Goal: Check status: Check status

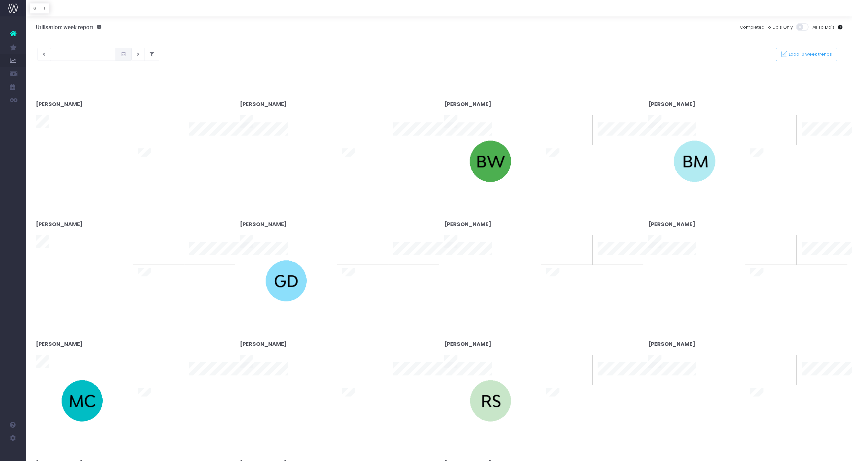
type input "[DATE]"
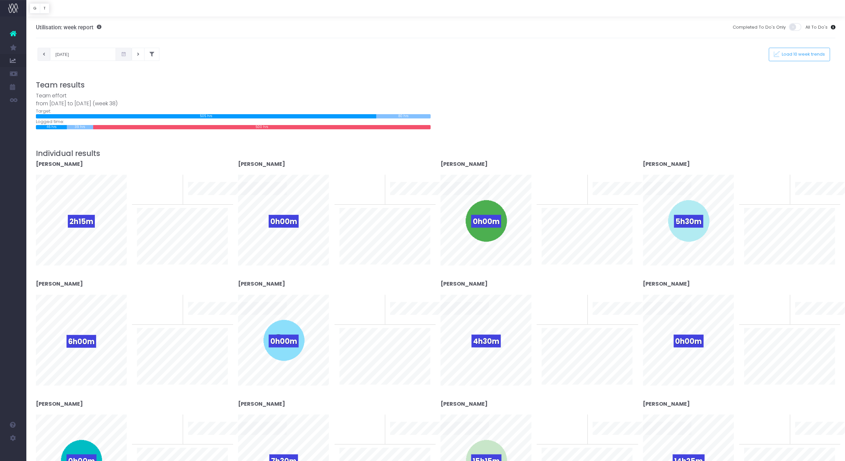
click at [45, 57] on button at bounding box center [44, 54] width 13 height 13
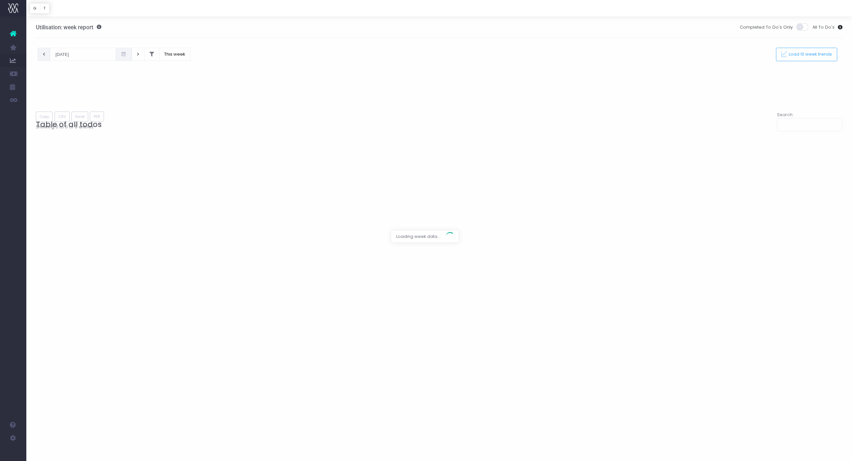
click at [45, 57] on div at bounding box center [426, 230] width 852 height 461
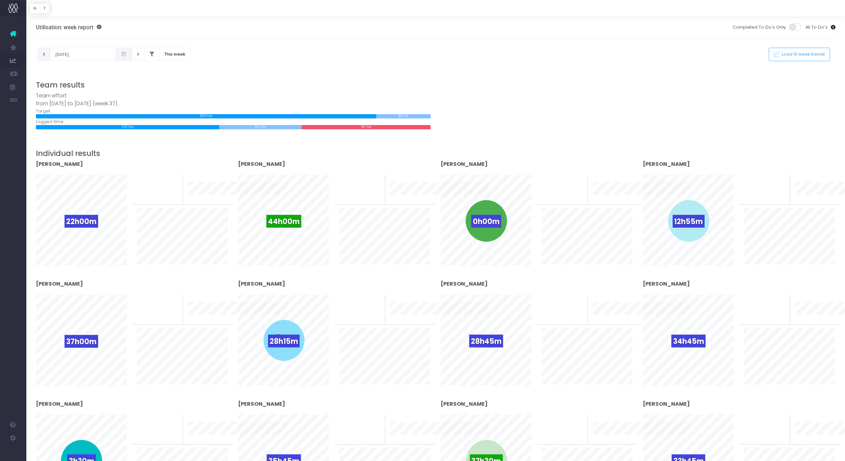
click at [45, 57] on button at bounding box center [44, 54] width 13 height 13
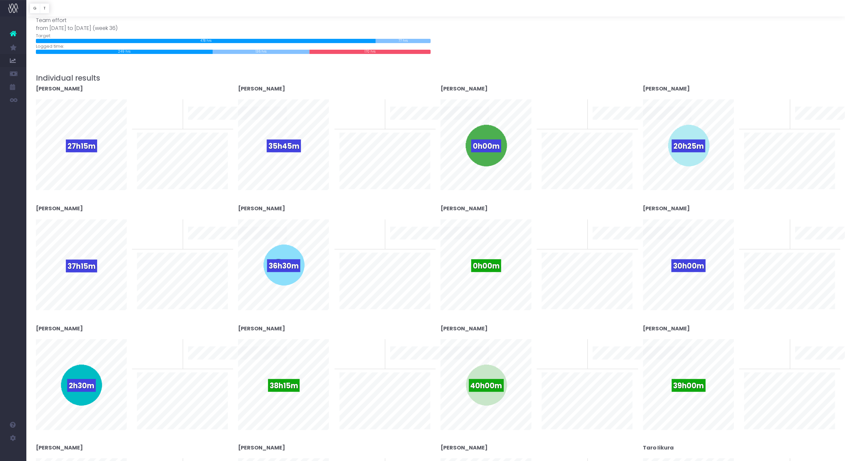
scroll to position [37, 0]
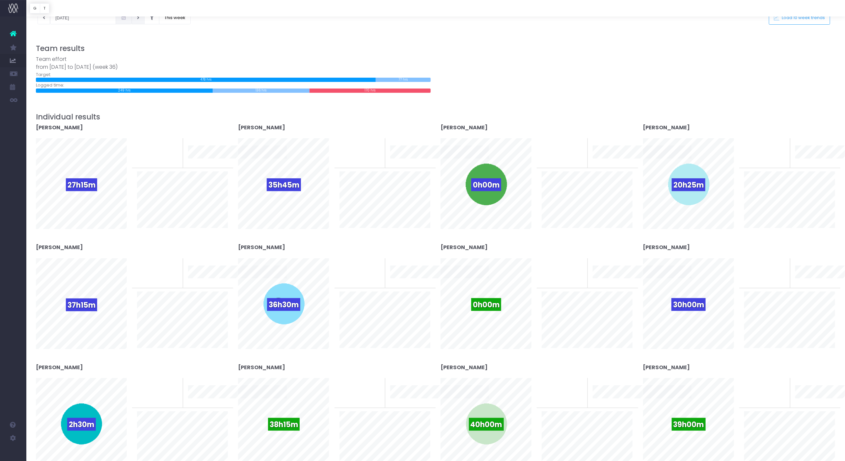
click at [132, 20] on button at bounding box center [138, 17] width 13 height 13
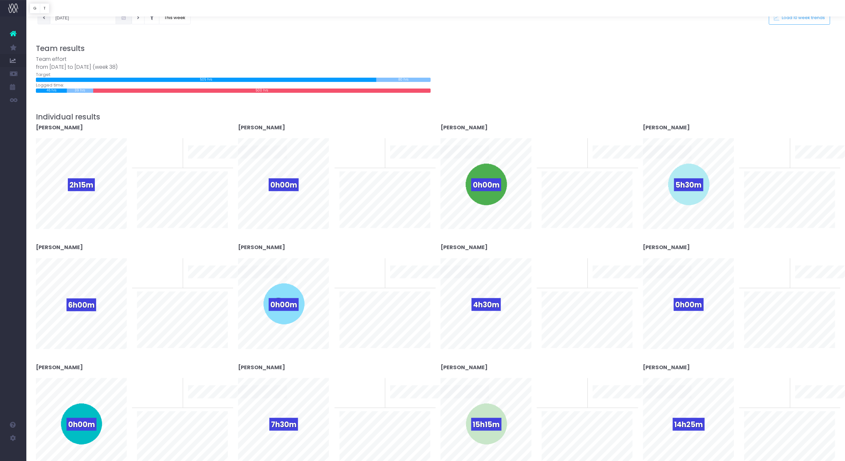
click at [44, 18] on icon at bounding box center [44, 18] width 2 height 0
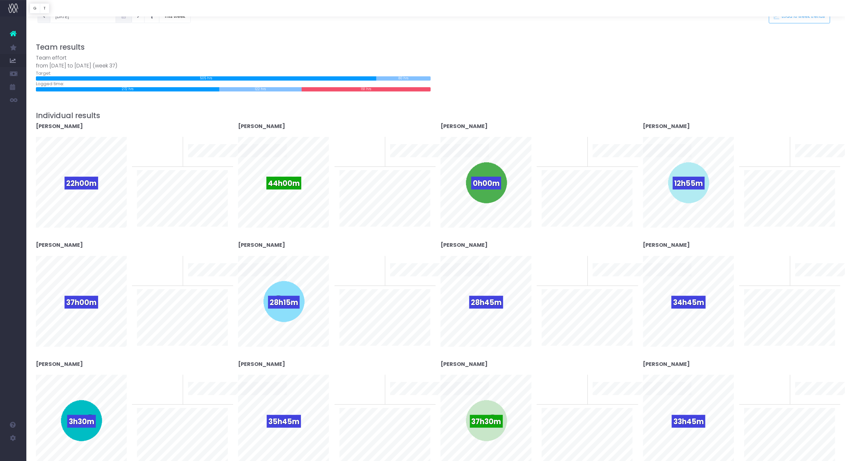
scroll to position [0, 0]
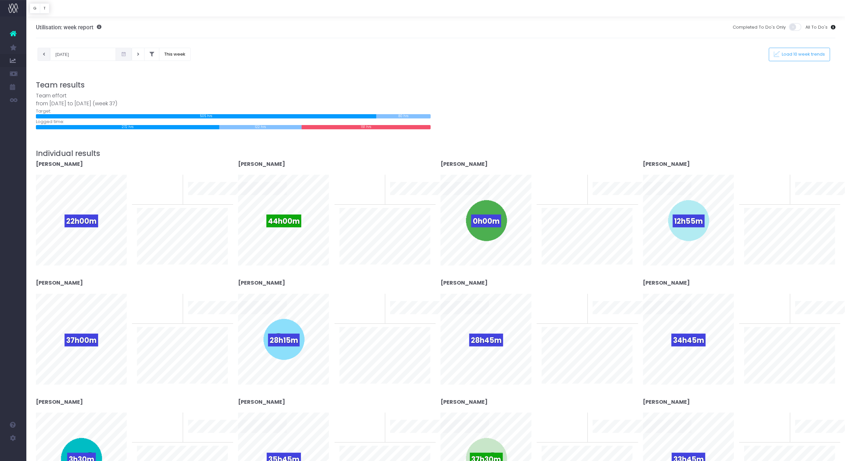
click at [46, 54] on button at bounding box center [44, 54] width 13 height 13
click at [137, 54] on icon at bounding box center [138, 54] width 2 height 0
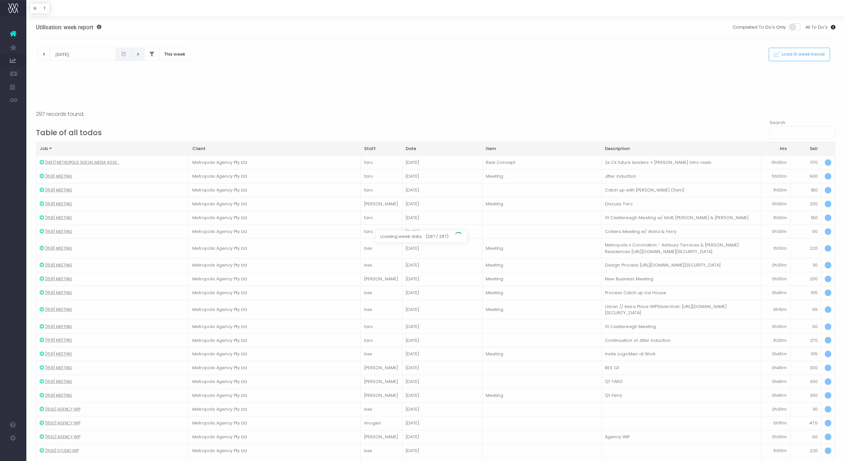
click at [47, 57] on div at bounding box center [422, 230] width 845 height 461
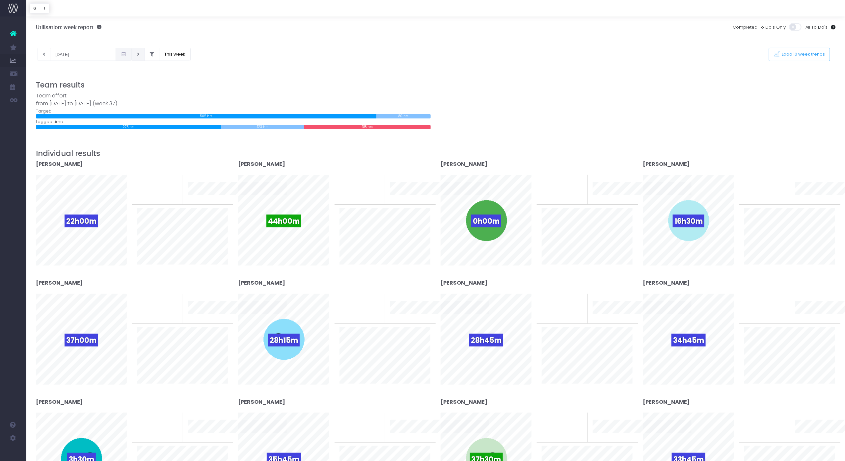
click at [137, 54] on icon at bounding box center [138, 54] width 2 height 0
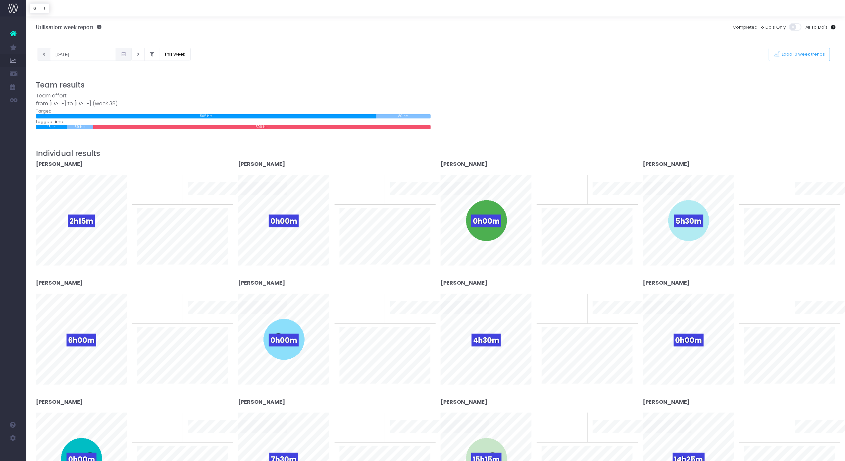
click at [44, 54] on icon at bounding box center [44, 54] width 2 height 0
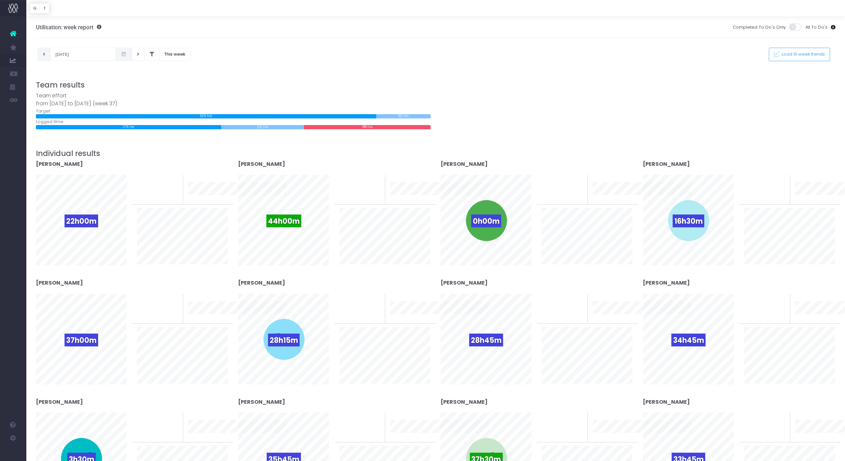
click at [43, 54] on icon at bounding box center [44, 54] width 2 height 0
type input "02-09-2025"
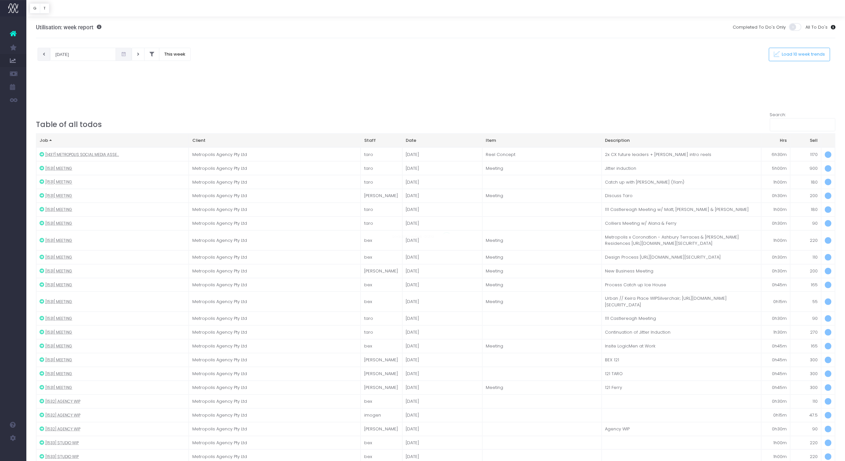
click at [43, 54] on div at bounding box center [422, 230] width 845 height 461
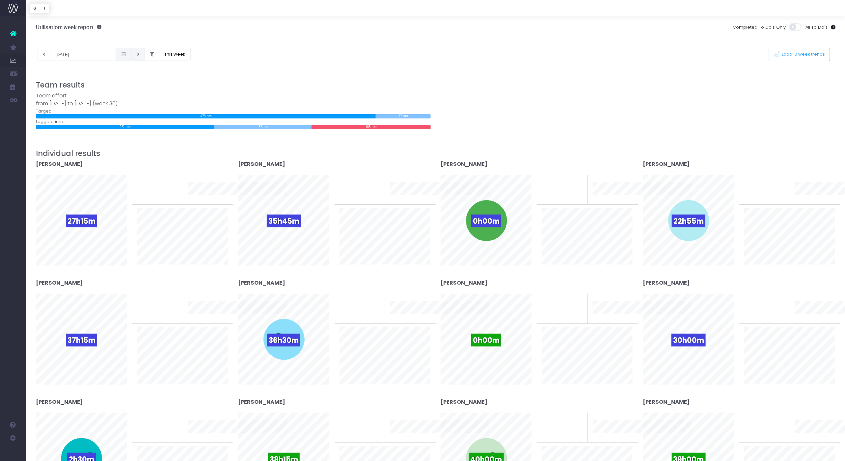
click at [137, 54] on icon at bounding box center [138, 54] width 2 height 0
type input "09-09-2025"
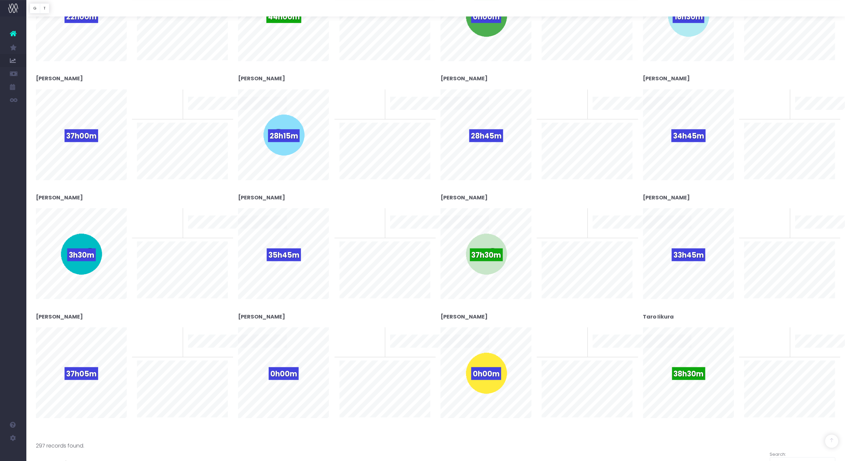
scroll to position [168, 0]
